Goal: Task Accomplishment & Management: Complete application form

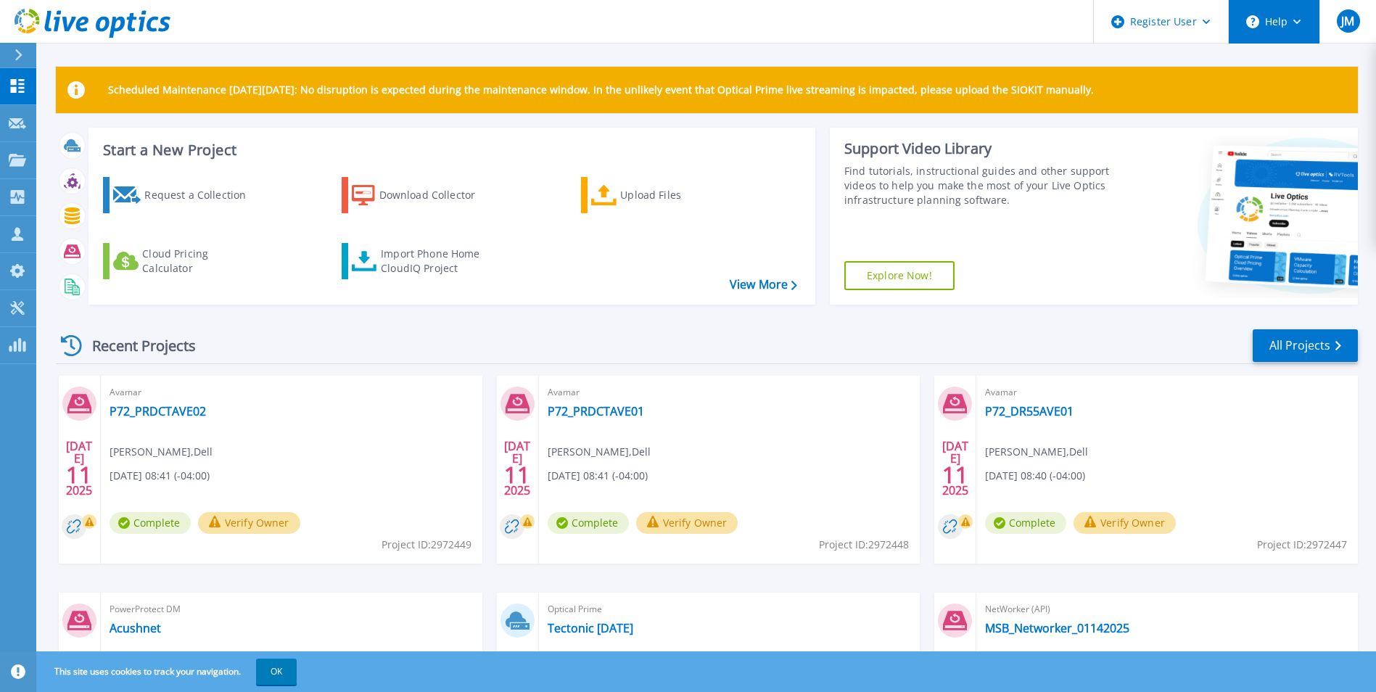
click at [1291, 25] on button "Help" at bounding box center [1274, 22] width 91 height 44
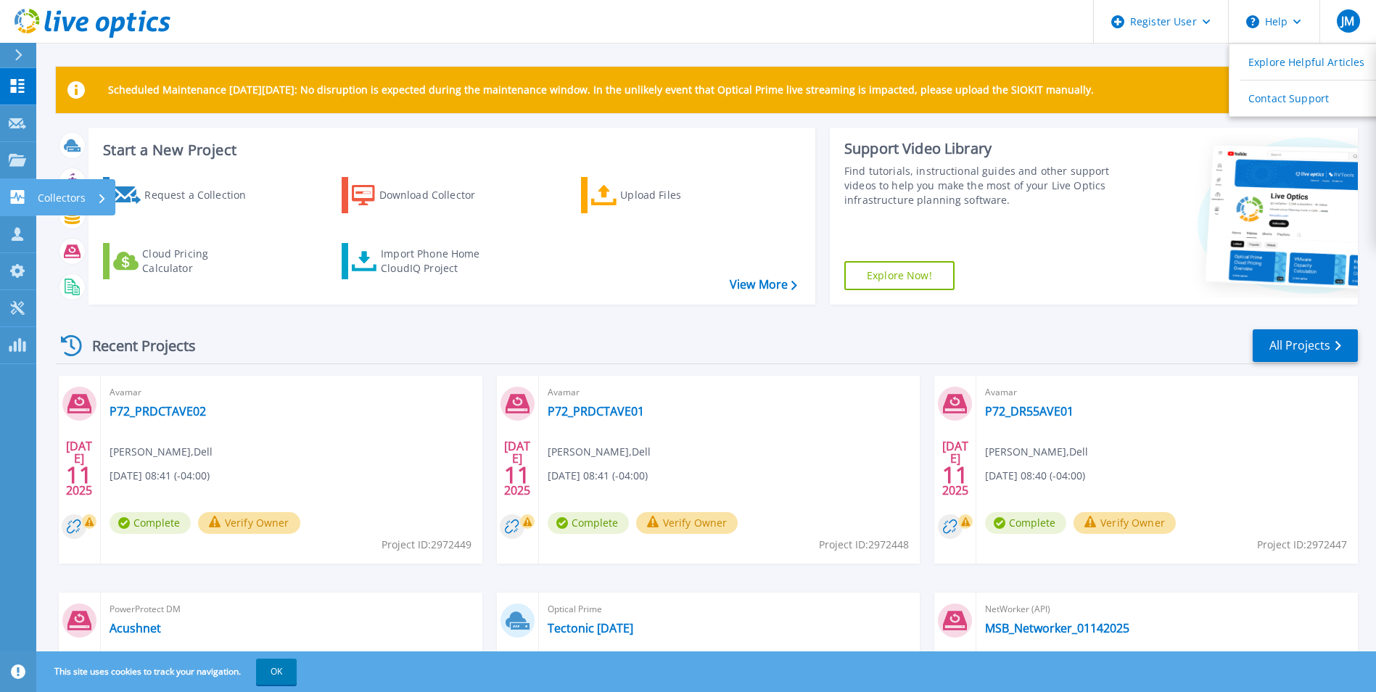
click at [38, 204] on p "Collectors" at bounding box center [62, 198] width 48 height 38
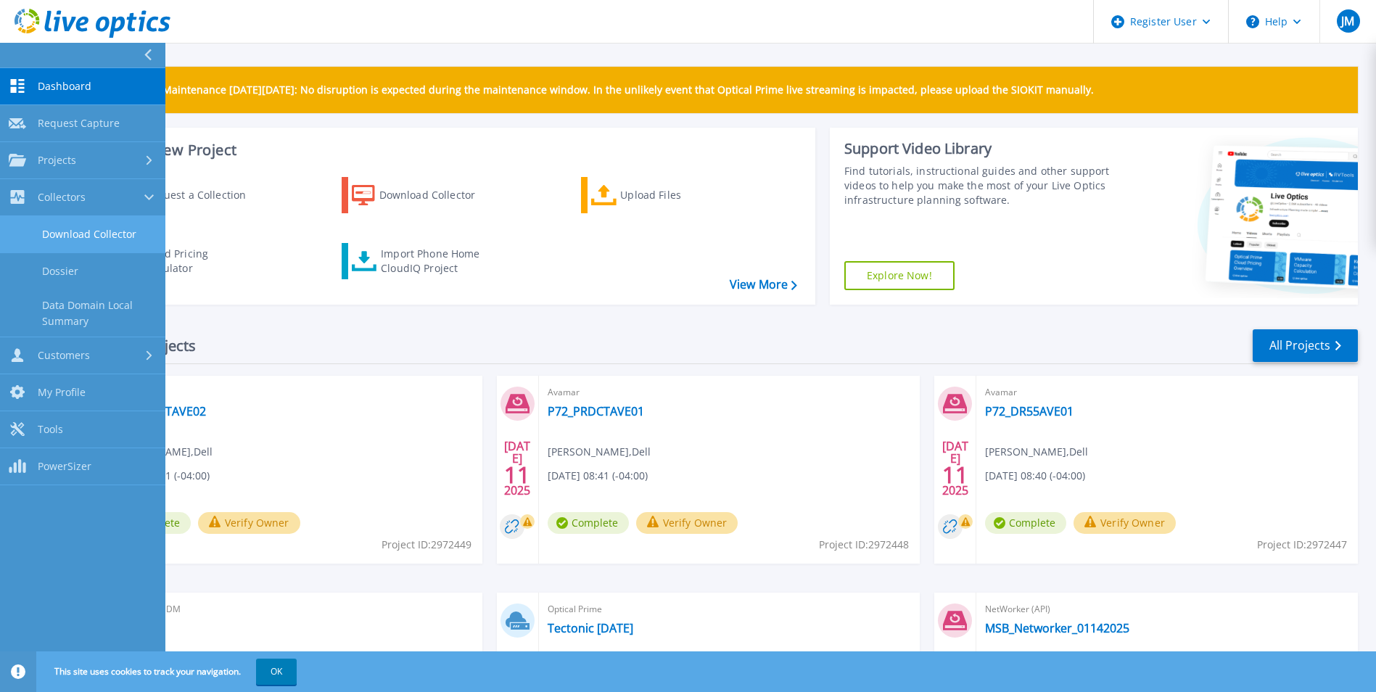
click at [71, 240] on link "Download Collector" at bounding box center [82, 234] width 165 height 37
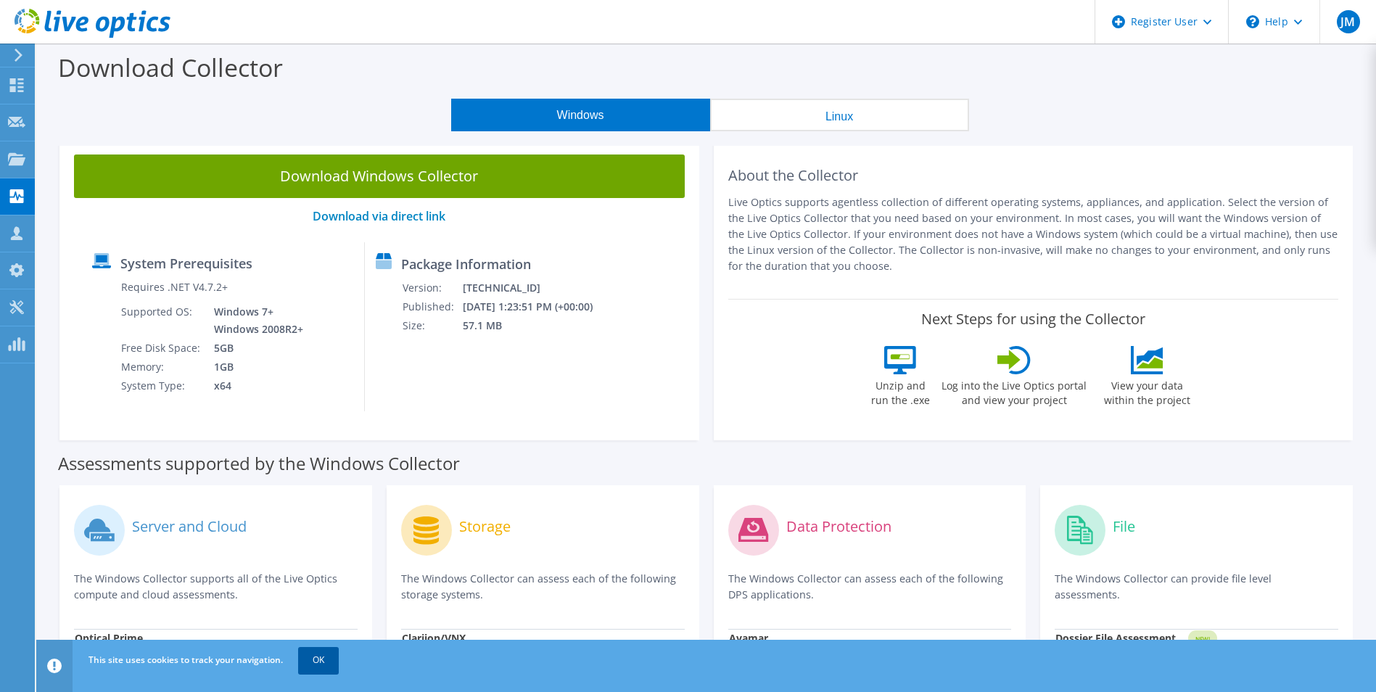
click at [326, 659] on link "OK" at bounding box center [318, 660] width 41 height 26
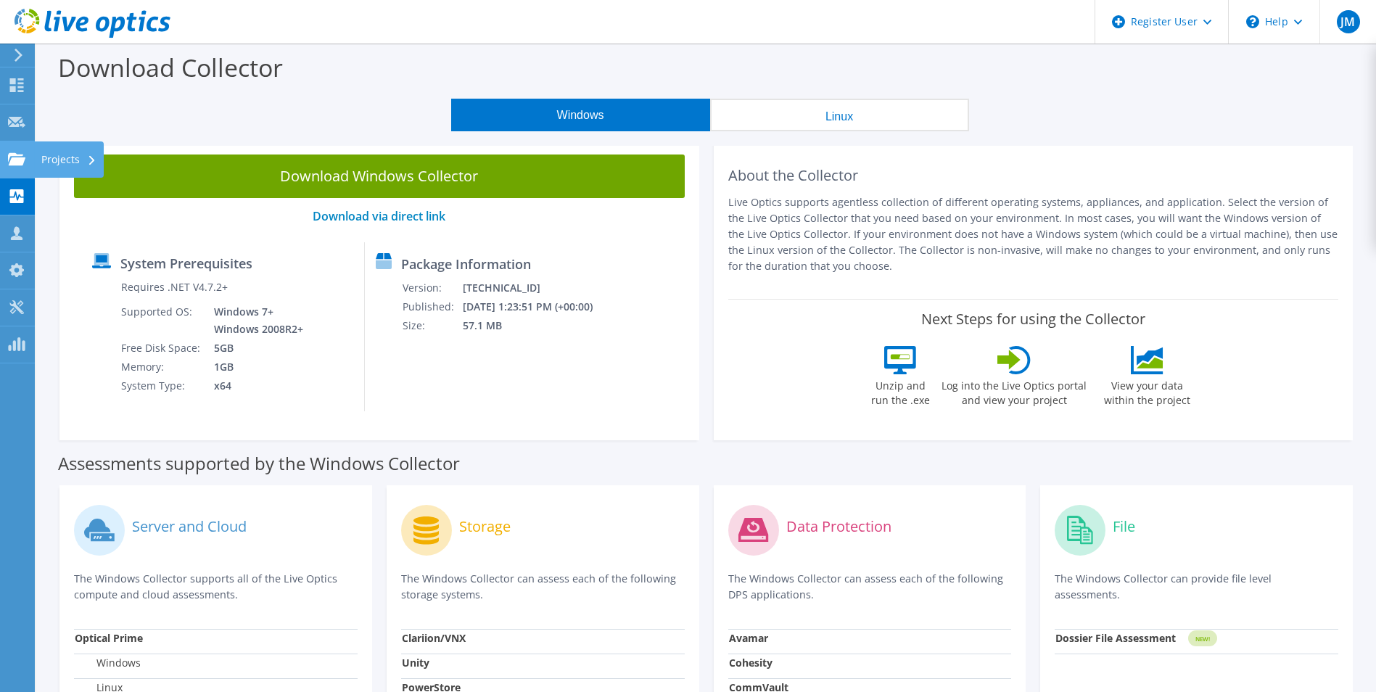
click at [78, 160] on div "Projects" at bounding box center [69, 159] width 70 height 36
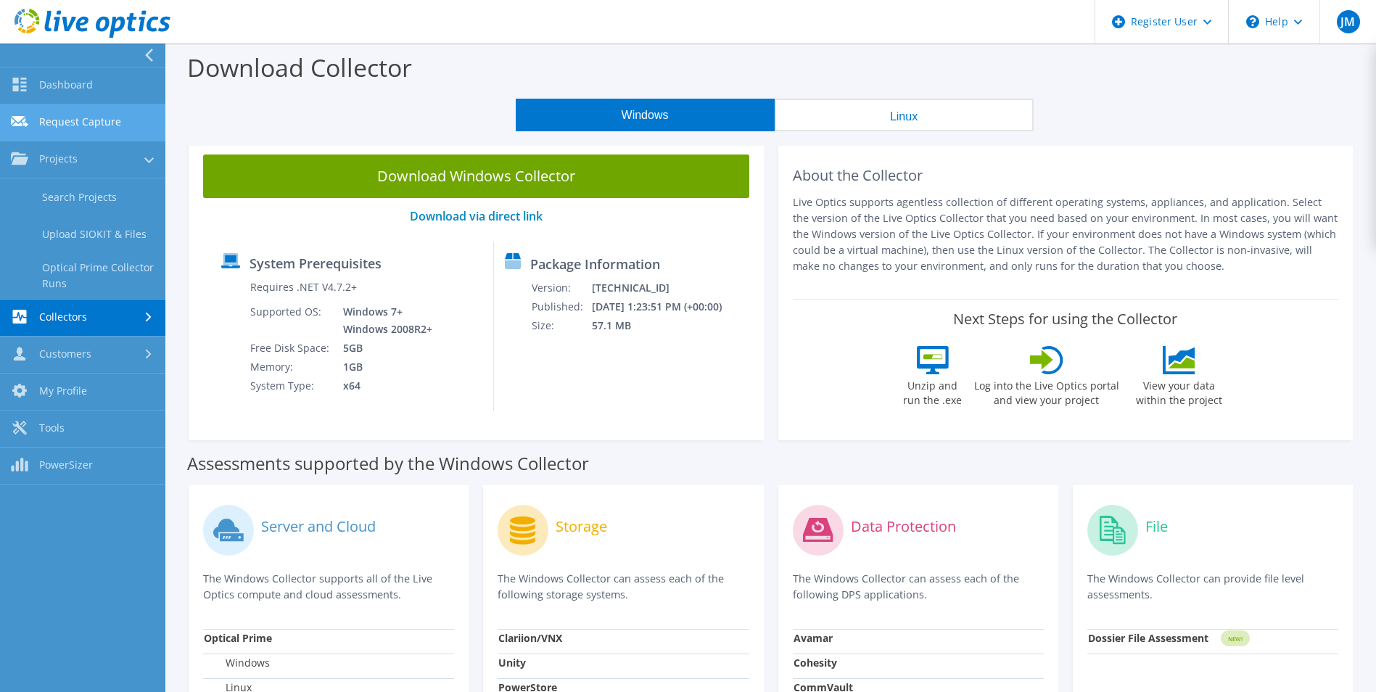
click at [90, 116] on link "Request Capture" at bounding box center [82, 122] width 165 height 37
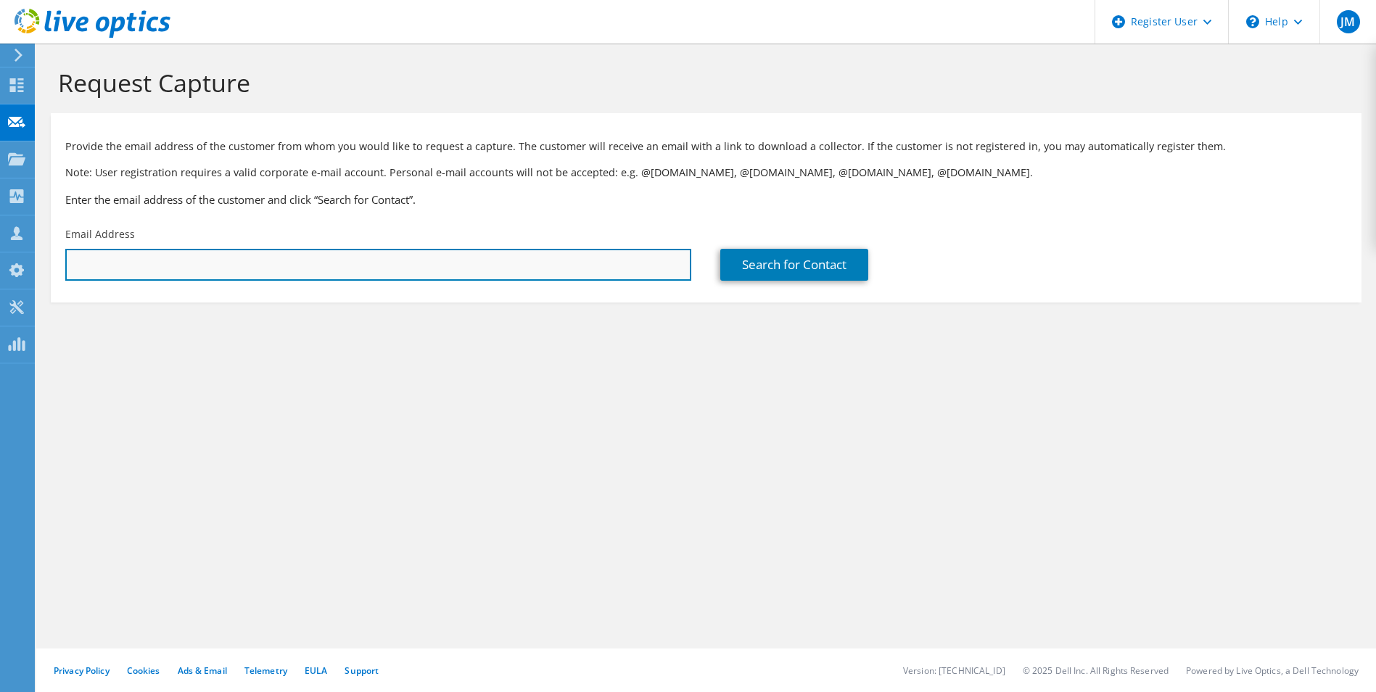
click at [129, 265] on input "text" at bounding box center [378, 265] width 626 height 32
click at [490, 257] on input "text" at bounding box center [378, 265] width 626 height 32
paste input "[PERSON_NAME][EMAIL_ADDRESS][PERSON_NAME][DOMAIN_NAME]"
type input "[PERSON_NAME][EMAIL_ADDRESS][PERSON_NAME][DOMAIN_NAME]"
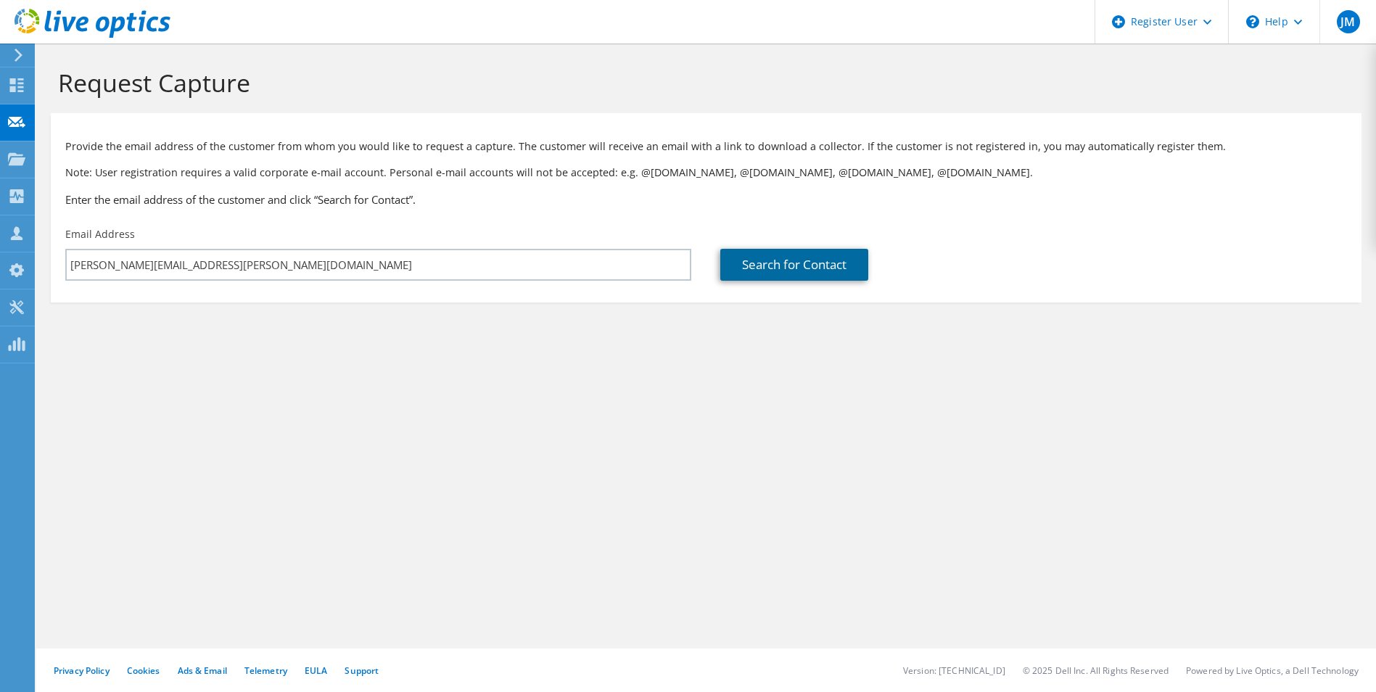
click at [759, 264] on link "Search for Contact" at bounding box center [794, 265] width 148 height 32
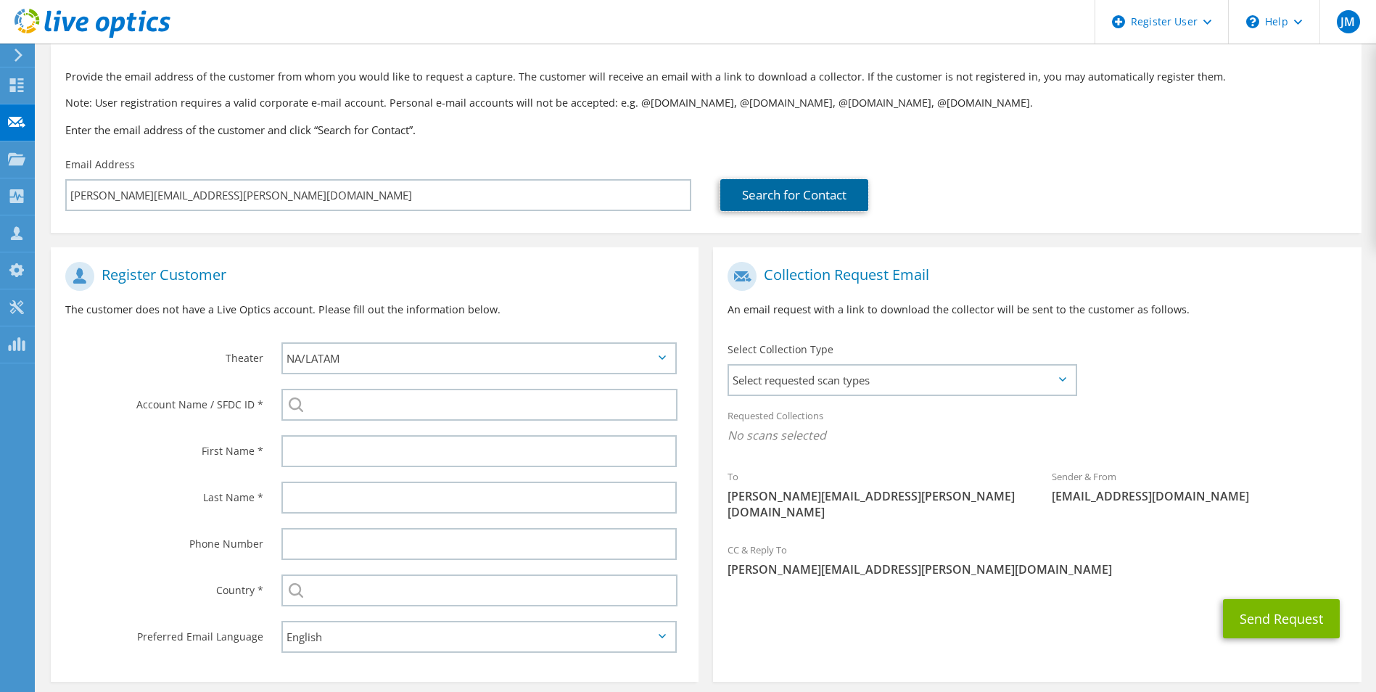
scroll to position [73, 0]
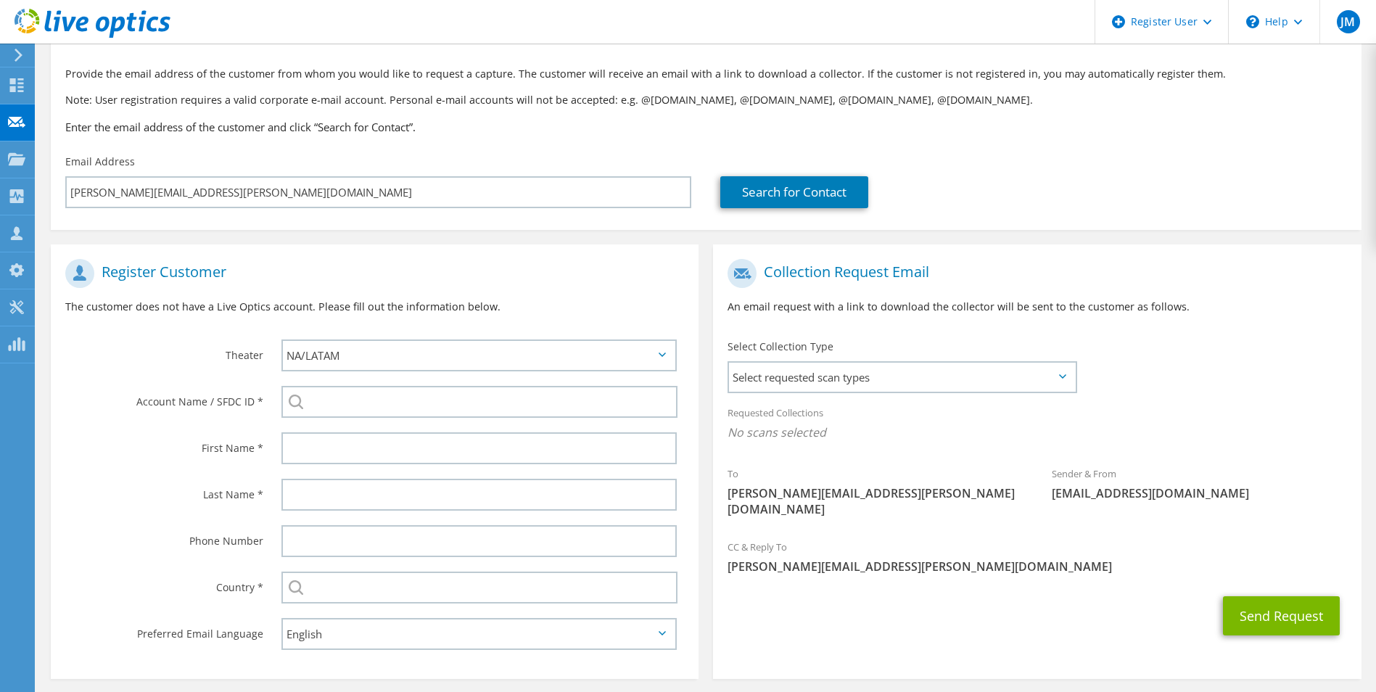
click at [880, 360] on div "Select Collection Type Select requested scan types Server Virtualization Optica…" at bounding box center [901, 364] width 349 height 51
click at [882, 381] on span "Select requested scan types" at bounding box center [901, 377] width 345 height 29
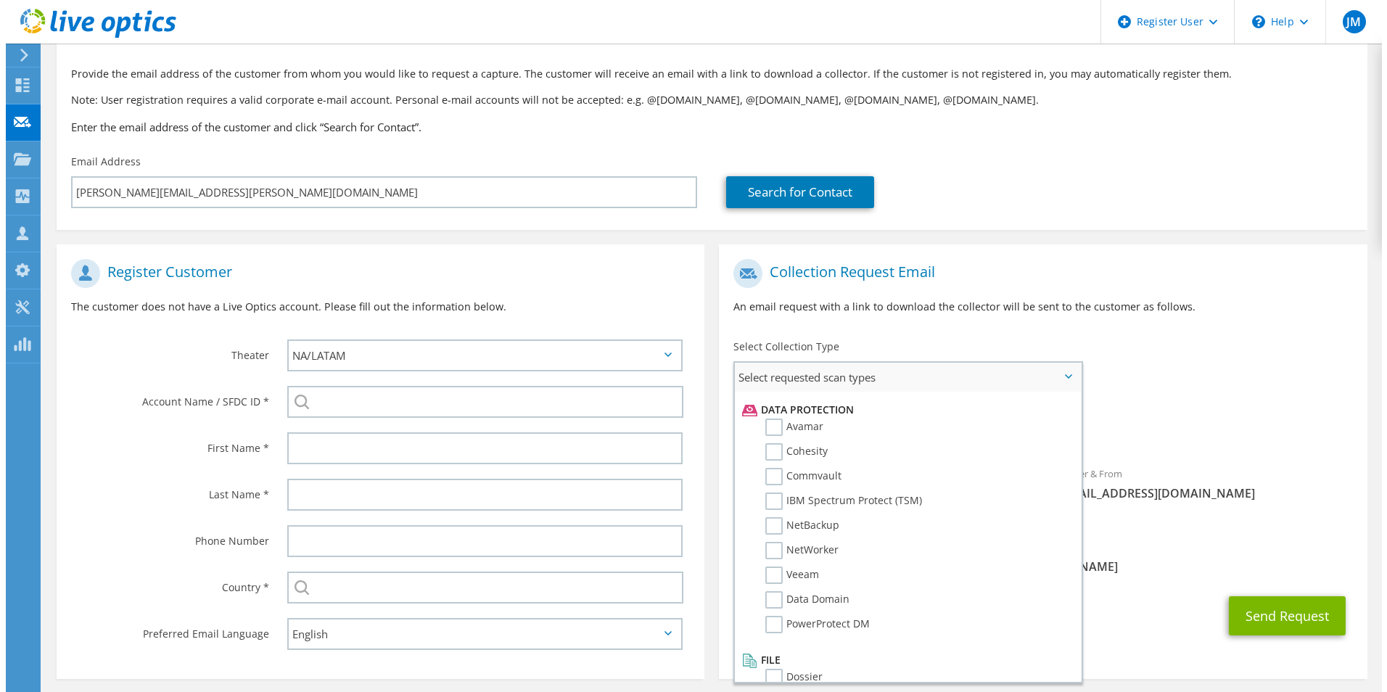
scroll to position [640, 0]
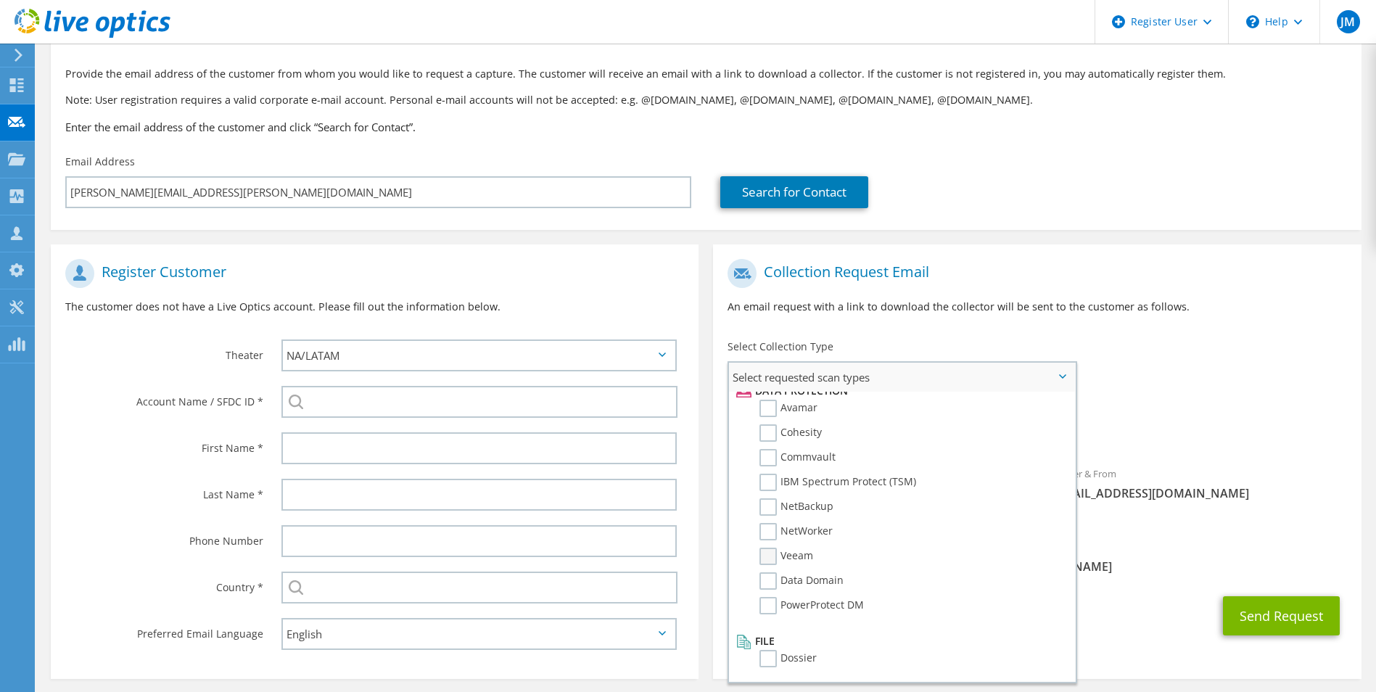
click at [762, 556] on label "Veeam" at bounding box center [786, 556] width 54 height 17
click at [0, 0] on input "Veeam" at bounding box center [0, 0] width 0 height 0
